Goal: Navigation & Orientation: Go to known website

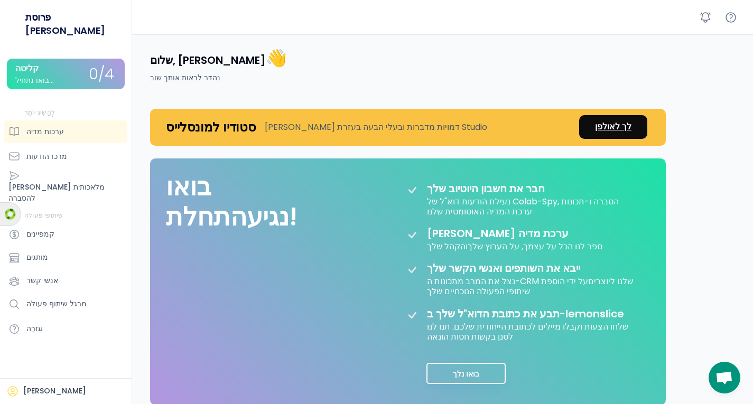
click at [603, 128] on font "לך לאולפן" at bounding box center [613, 127] width 36 height 12
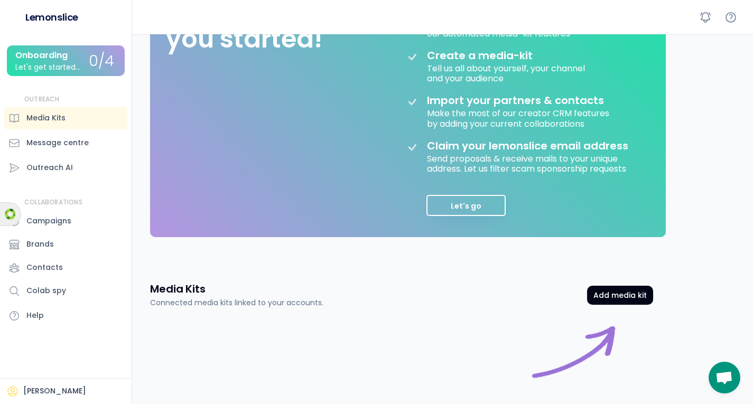
scroll to position [264, 0]
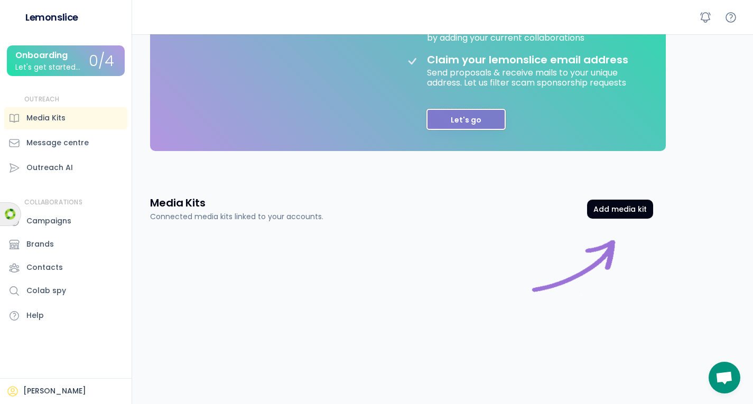
click at [458, 122] on button "Let's go" at bounding box center [466, 119] width 79 height 21
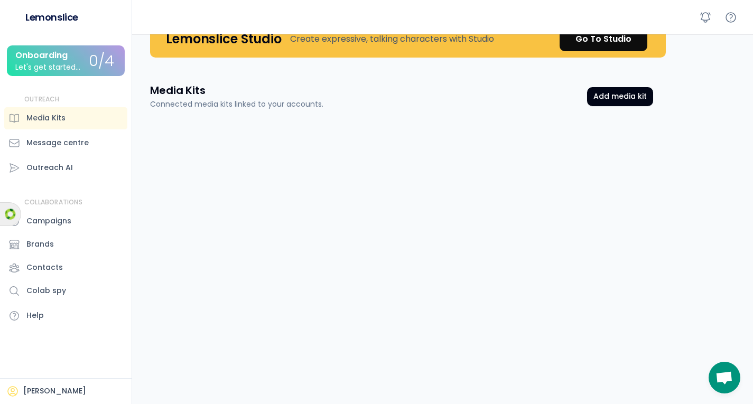
scroll to position [0, 0]
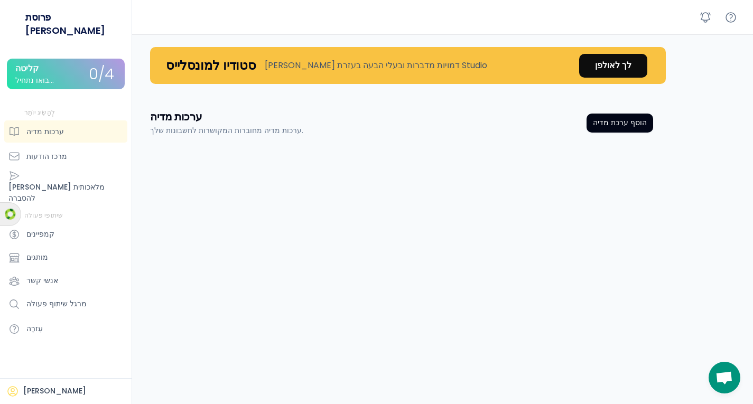
click at [348, 96] on div "סטודיו למונסלייס צור דמויות מדברות ובעלי הבעה בעזרת Studio לך לאולפן" at bounding box center [401, 65] width 529 height 62
click at [610, 67] on font "לך לאולפן" at bounding box center [613, 65] width 36 height 12
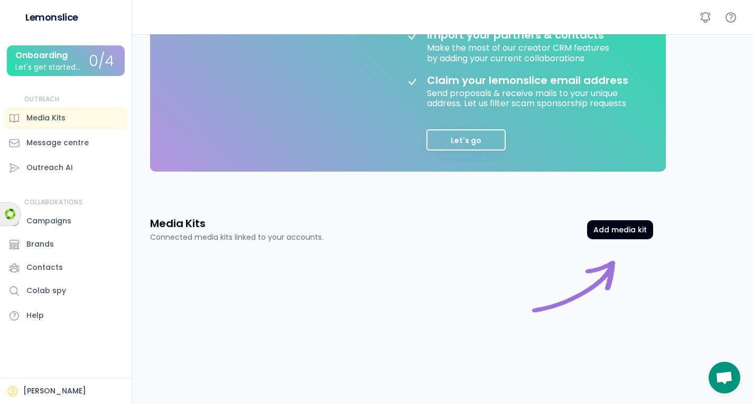
scroll to position [264, 0]
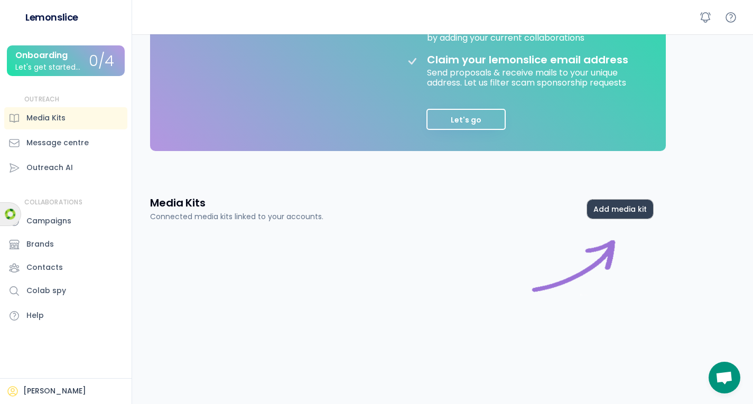
click at [621, 218] on button "Add media kit" at bounding box center [620, 209] width 66 height 19
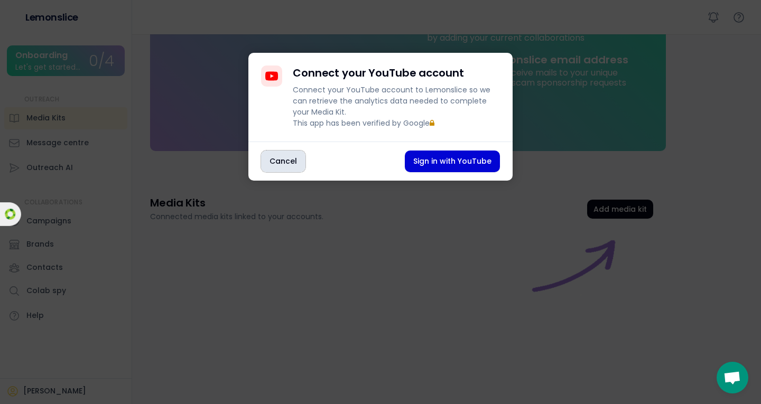
click at [275, 172] on button "Cancel" at bounding box center [283, 162] width 44 height 22
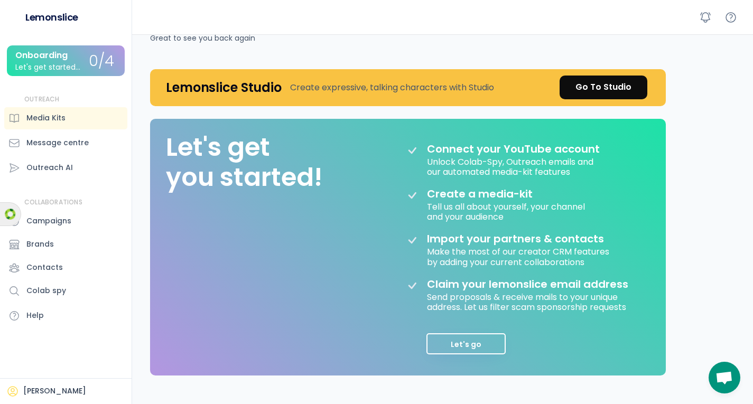
scroll to position [0, 0]
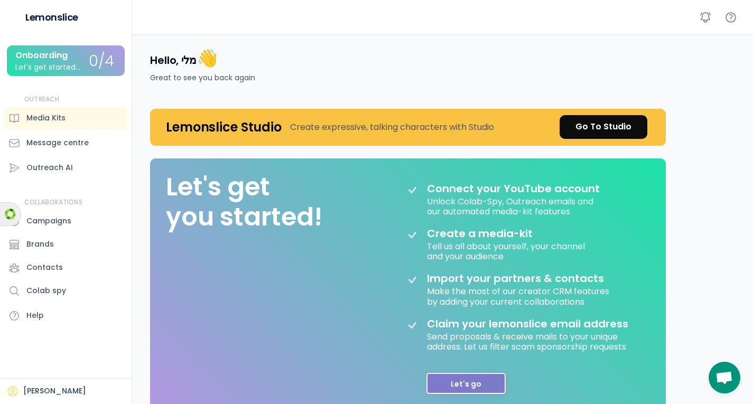
click at [474, 388] on button "Let's go" at bounding box center [466, 383] width 79 height 21
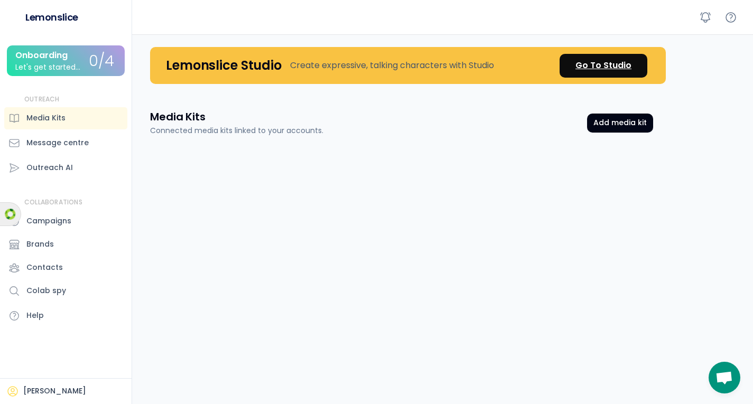
click at [607, 67] on div "Go To Studio" at bounding box center [604, 65] width 56 height 13
